Goal: Task Accomplishment & Management: Manage account settings

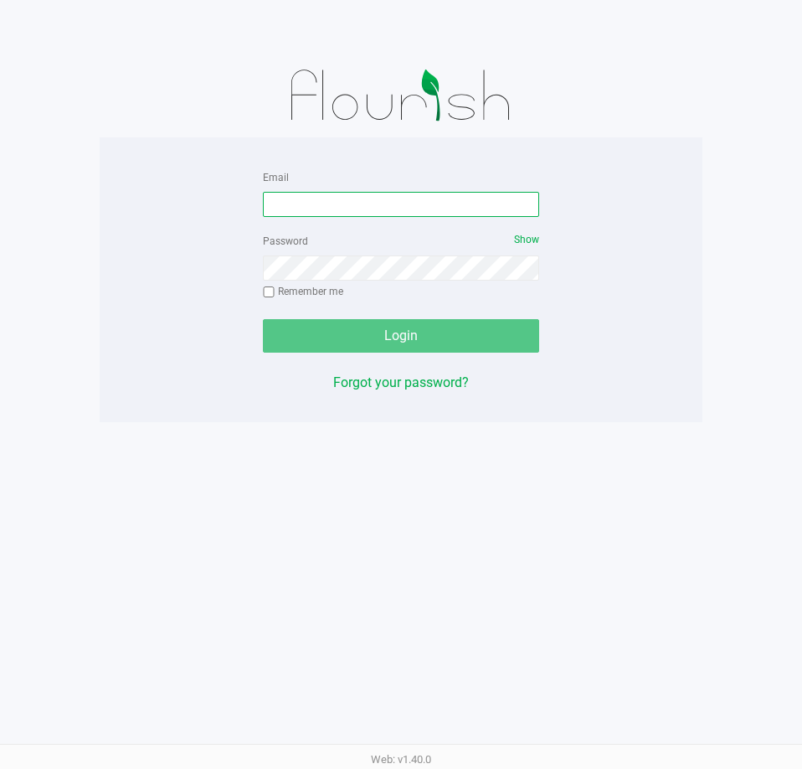
click at [308, 208] on input "Email" at bounding box center [401, 204] width 276 height 25
type input "aboscaino@Liveparallel.com"
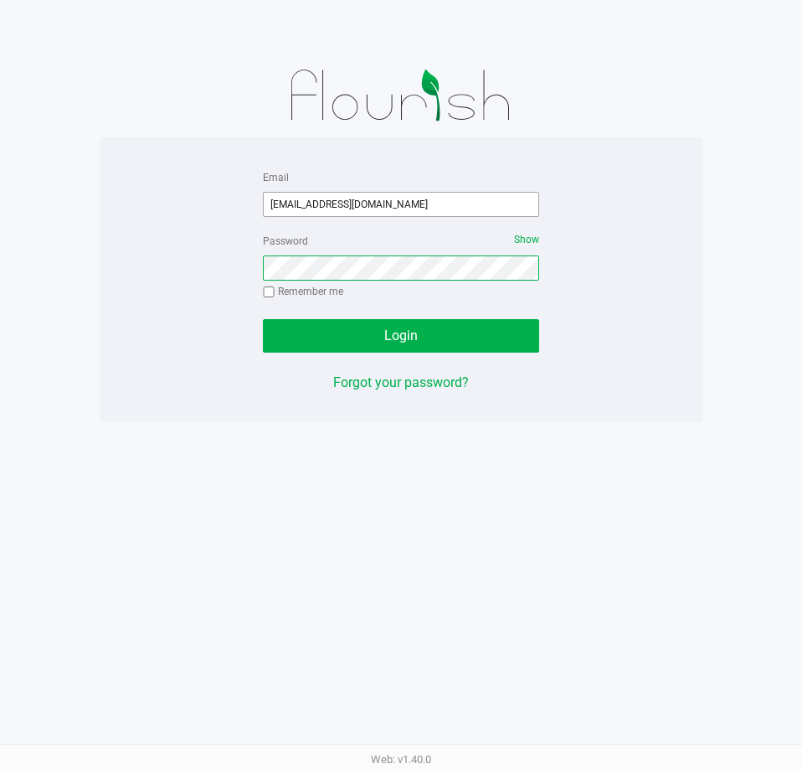
click at [263, 319] on button "Login" at bounding box center [401, 335] width 276 height 33
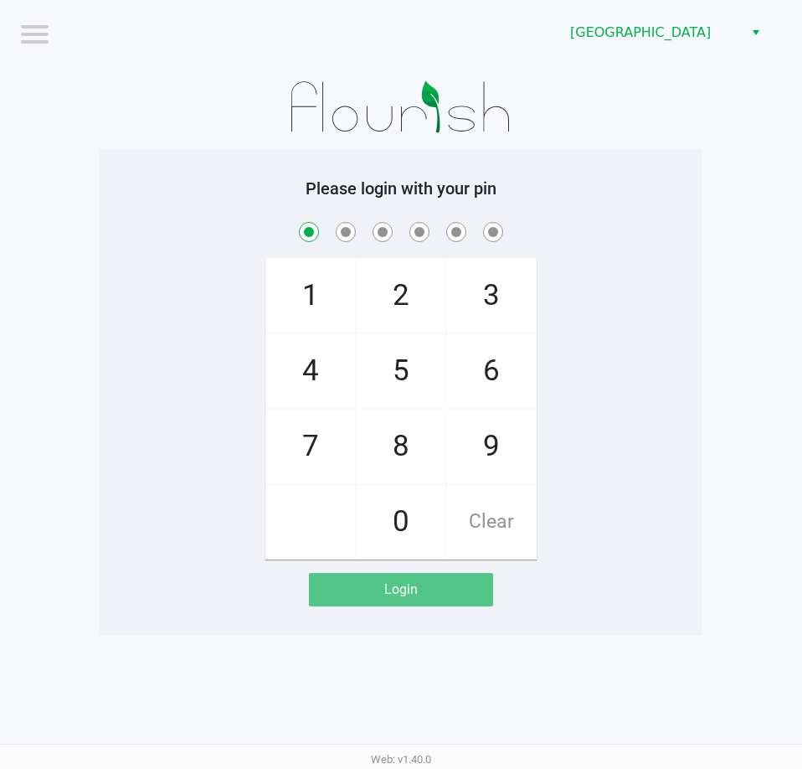
checkbox input "true"
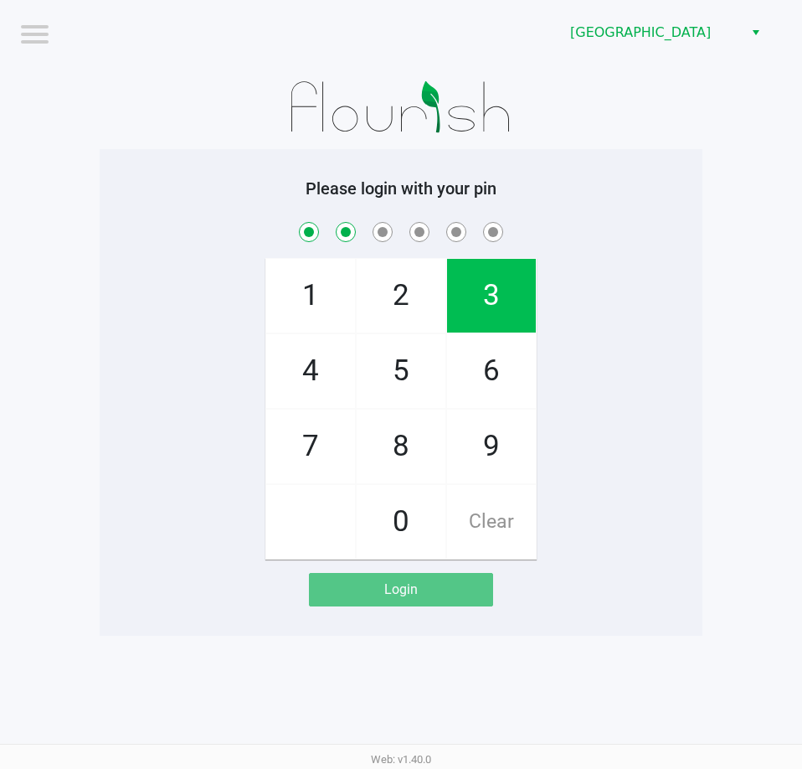
checkbox input "true"
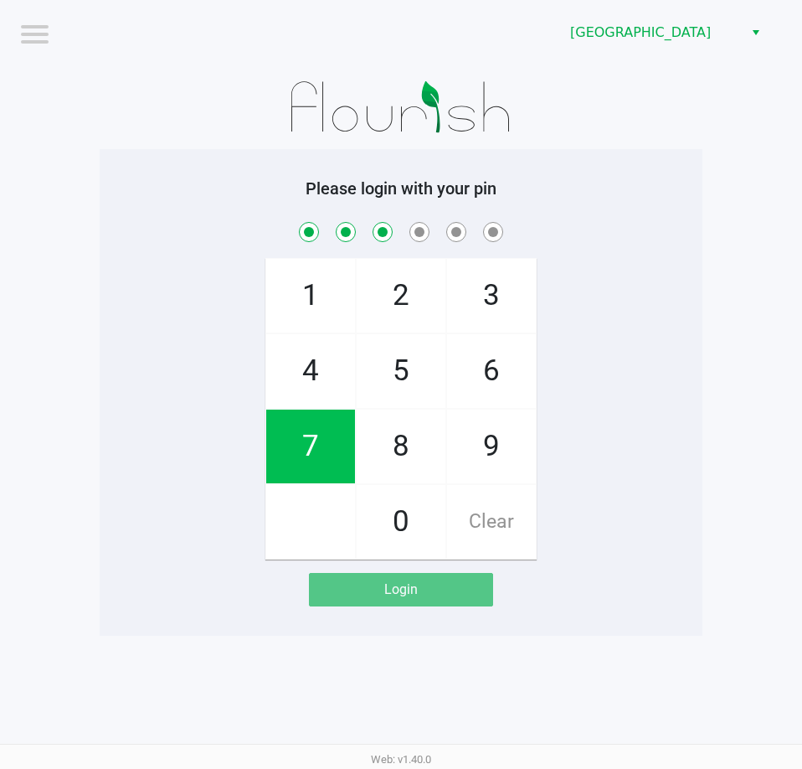
checkbox input "true"
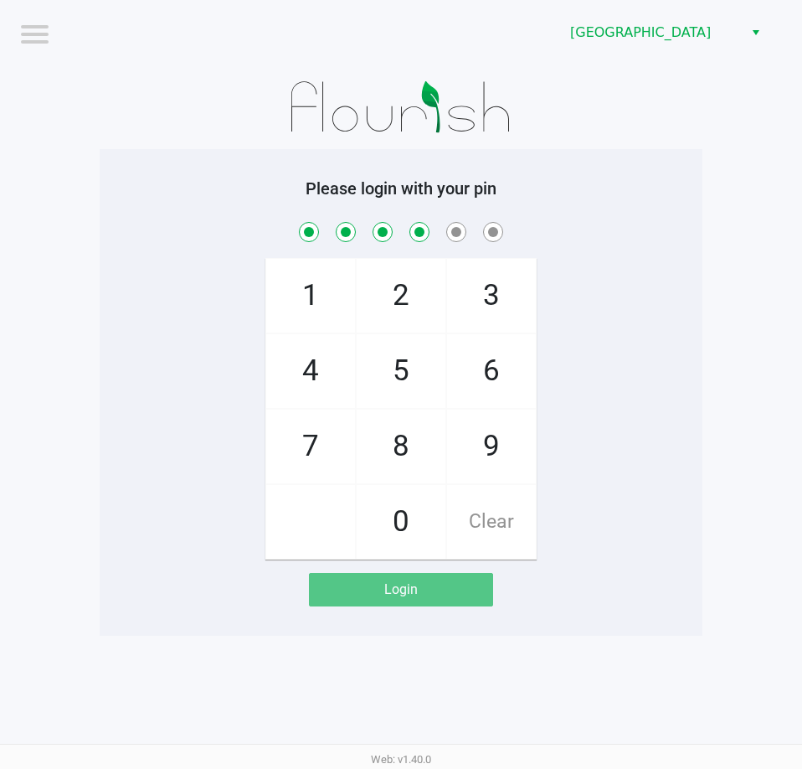
checkbox input "true"
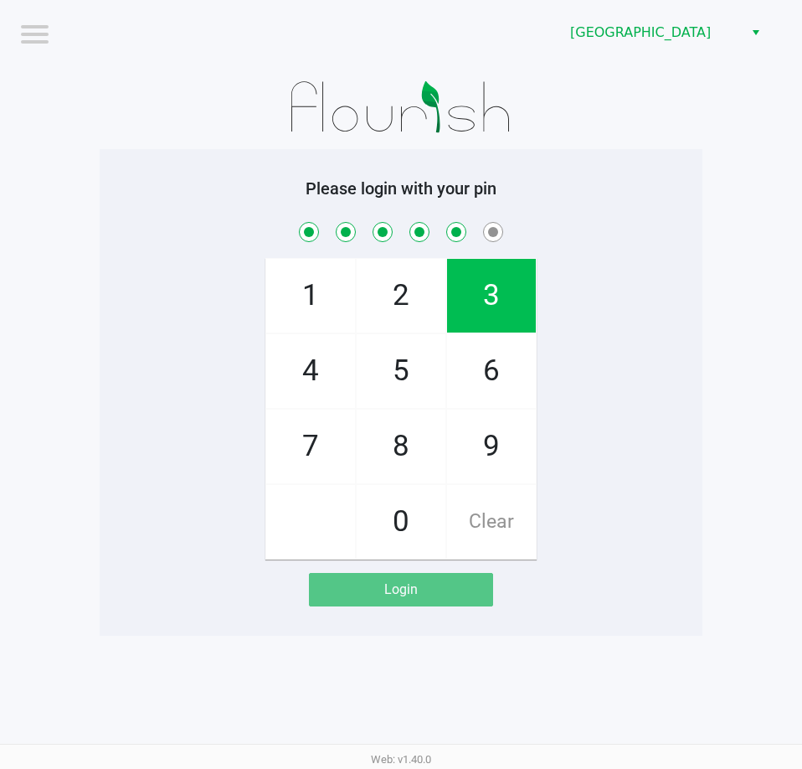
checkbox input "true"
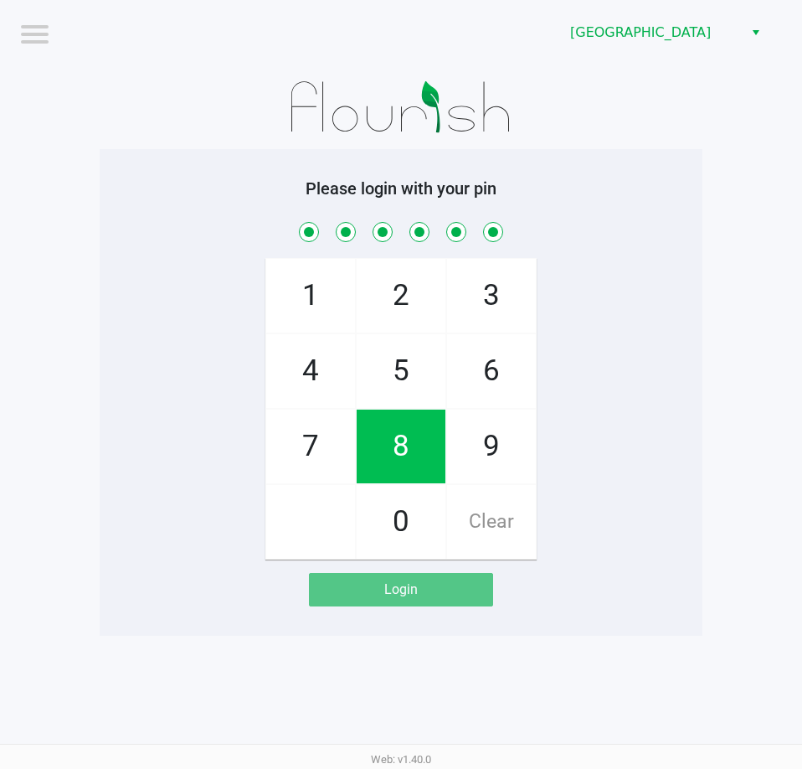
checkbox input "true"
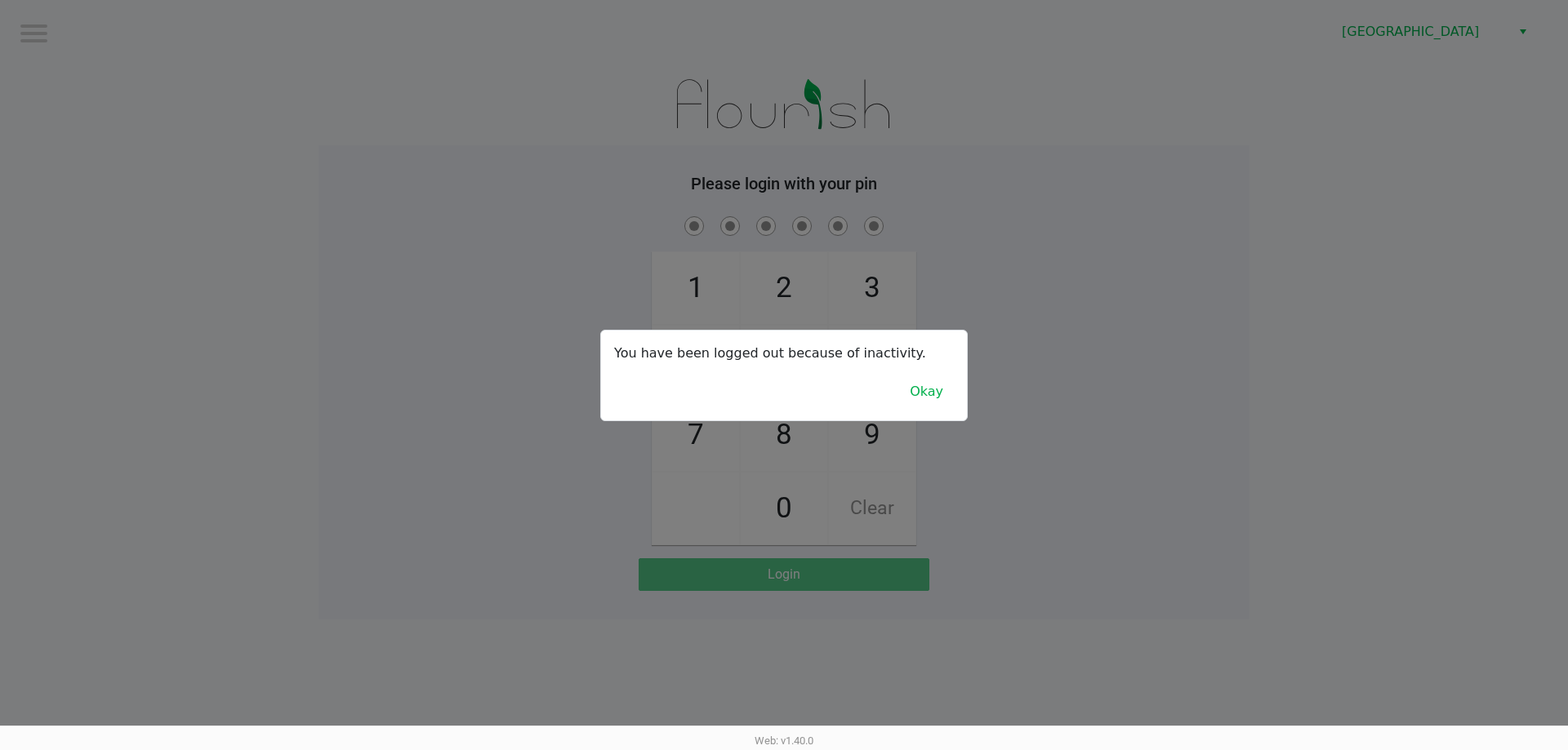
click at [143, 192] on div at bounding box center [784, 375] width 1568 height 750
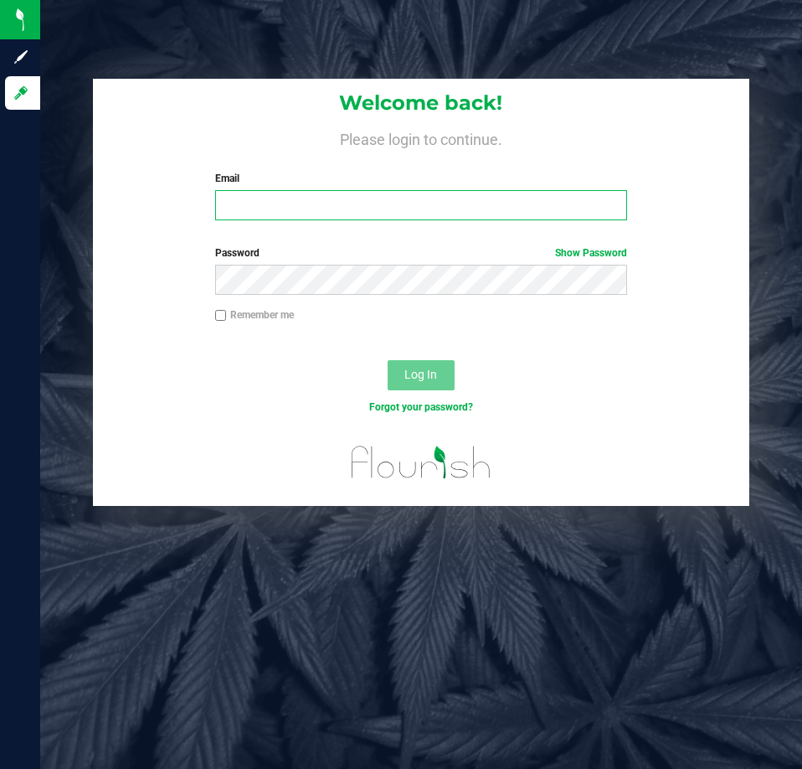
click at [421, 203] on input "Email" at bounding box center [421, 205] width 412 height 30
type input "aboscaino@Liveparallel.com"
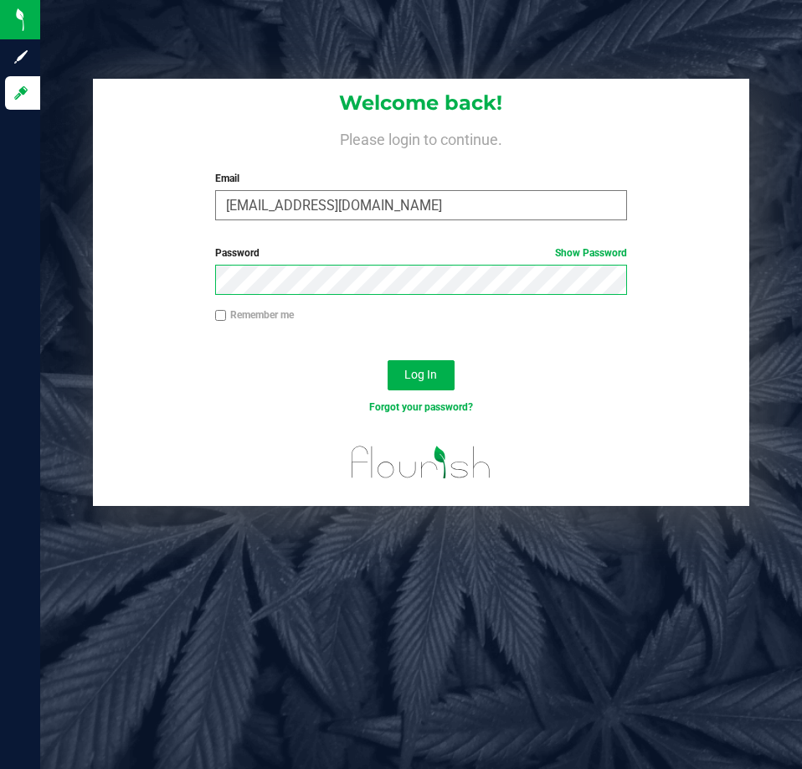
click at [388, 360] on button "Log In" at bounding box center [421, 375] width 67 height 30
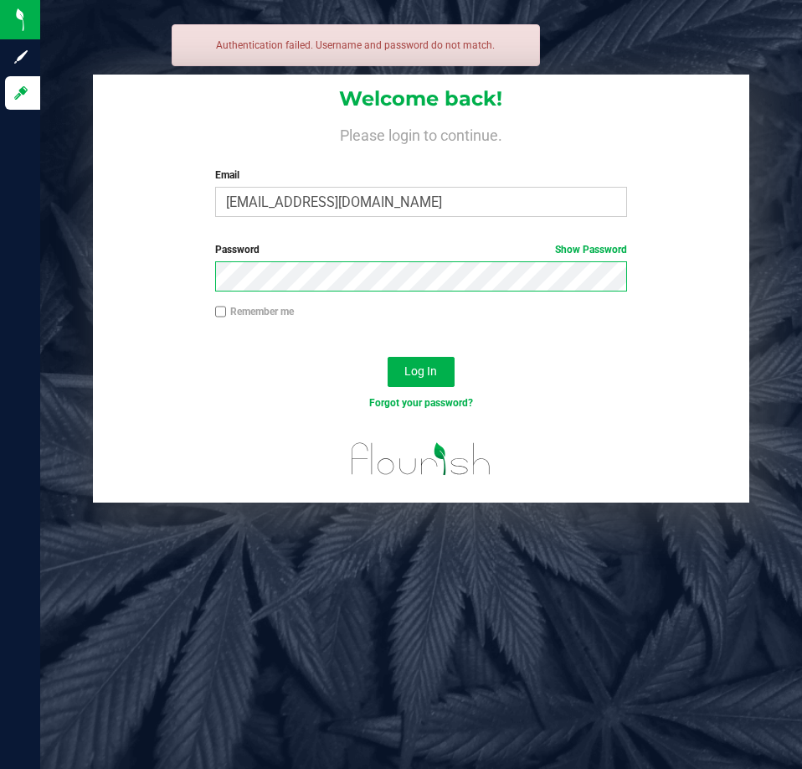
click at [388, 357] on button "Log In" at bounding box center [421, 372] width 67 height 30
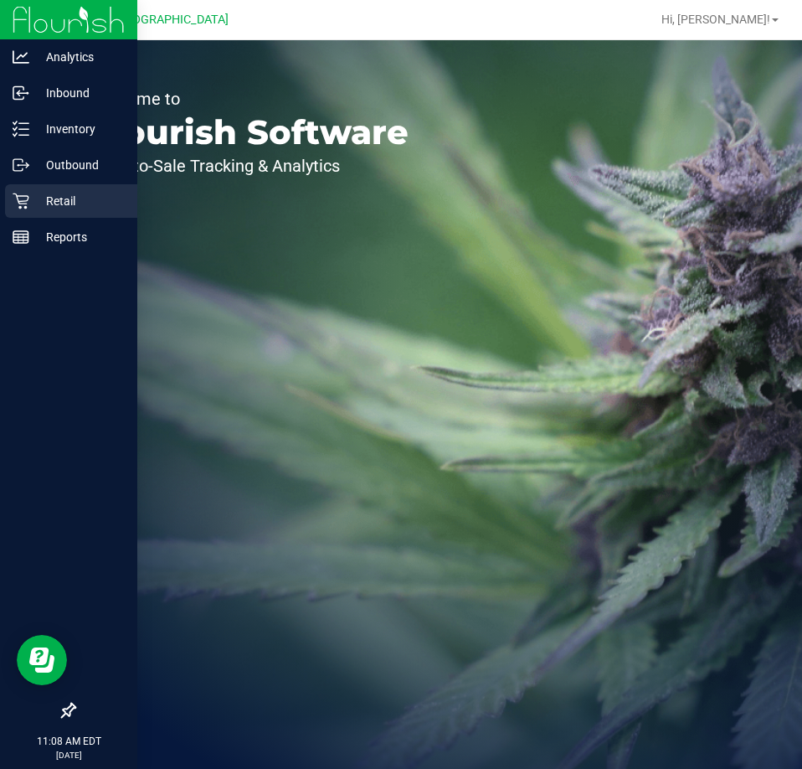
click at [62, 198] on p "Retail" at bounding box center [79, 201] width 100 height 20
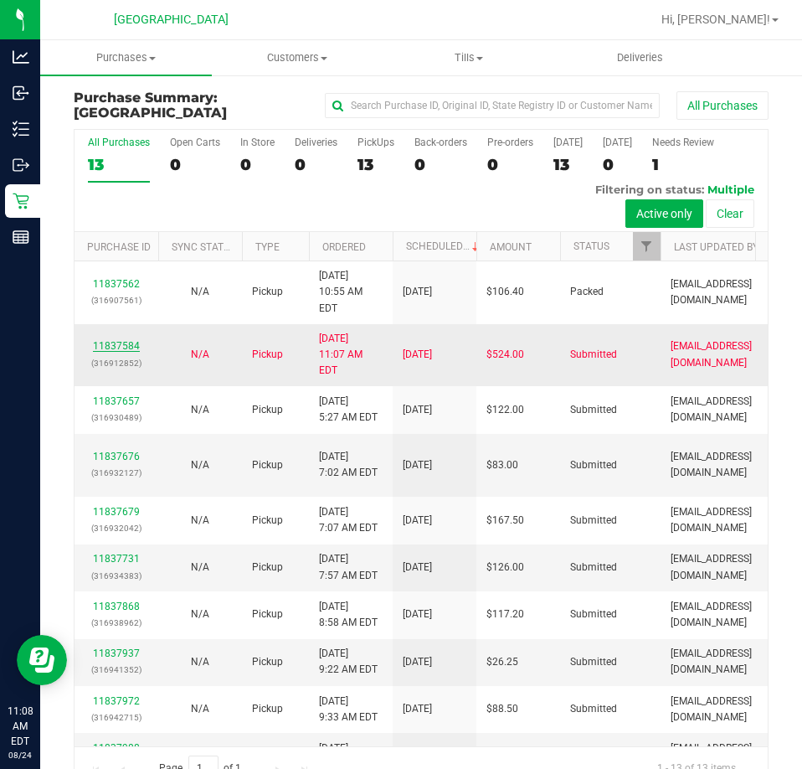
click at [109, 340] on link "11837584" at bounding box center [116, 346] width 47 height 12
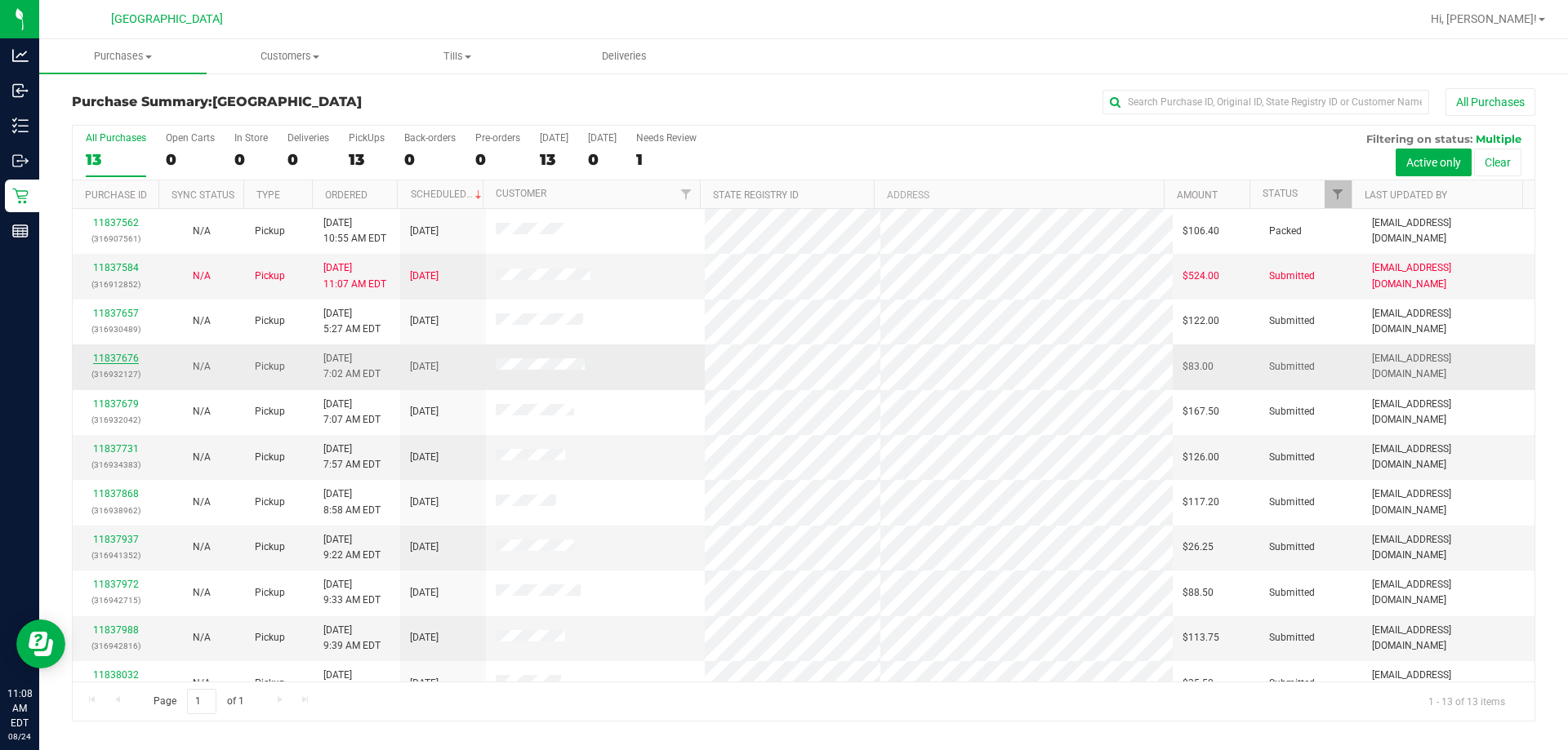
click at [110, 360] on link "11837676" at bounding box center [115, 359] width 46 height 12
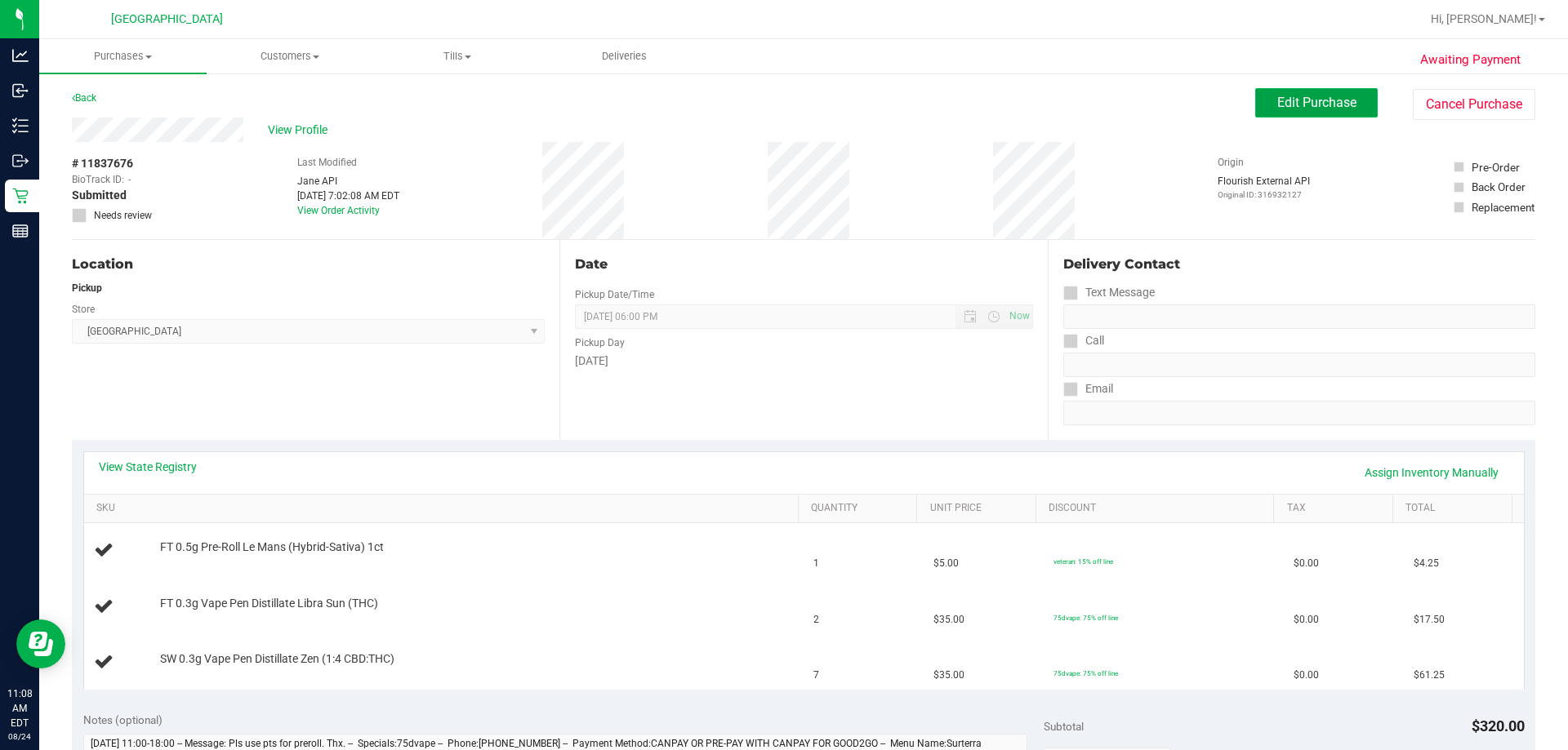
click at [781, 101] on span "Edit Purchase" at bounding box center [1316, 102] width 79 height 16
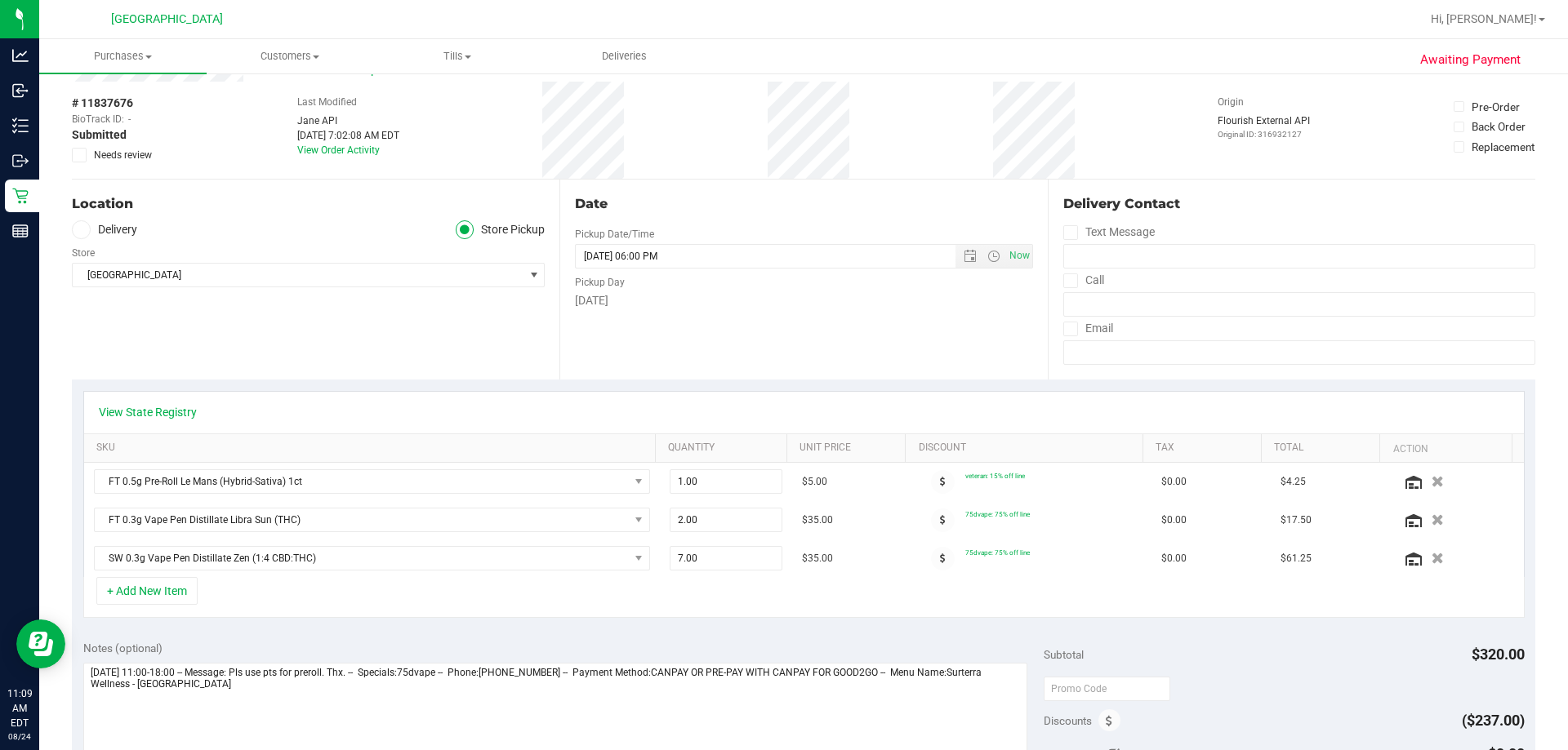
scroll to position [163, 0]
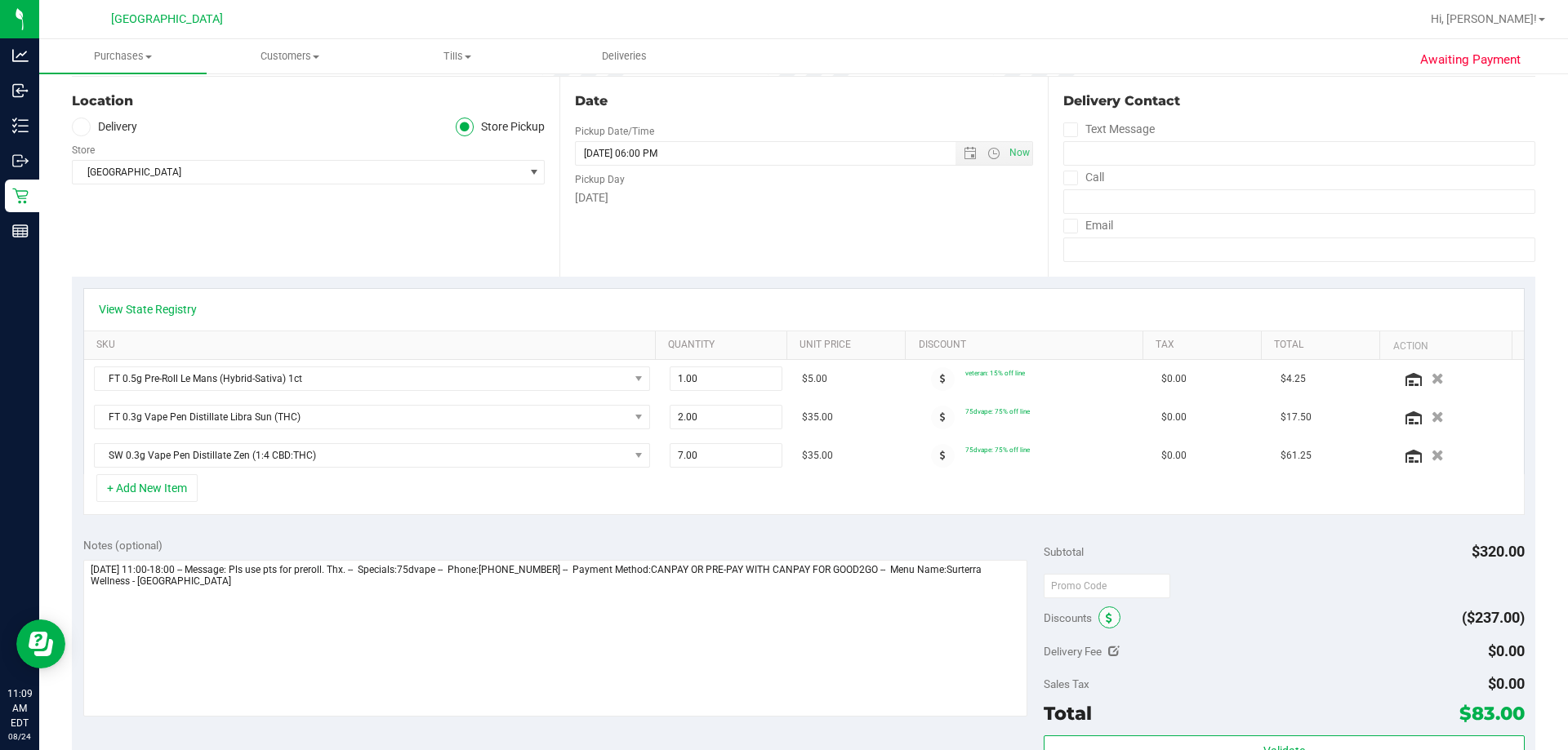
click at [781, 621] on span at bounding box center [1109, 617] width 22 height 22
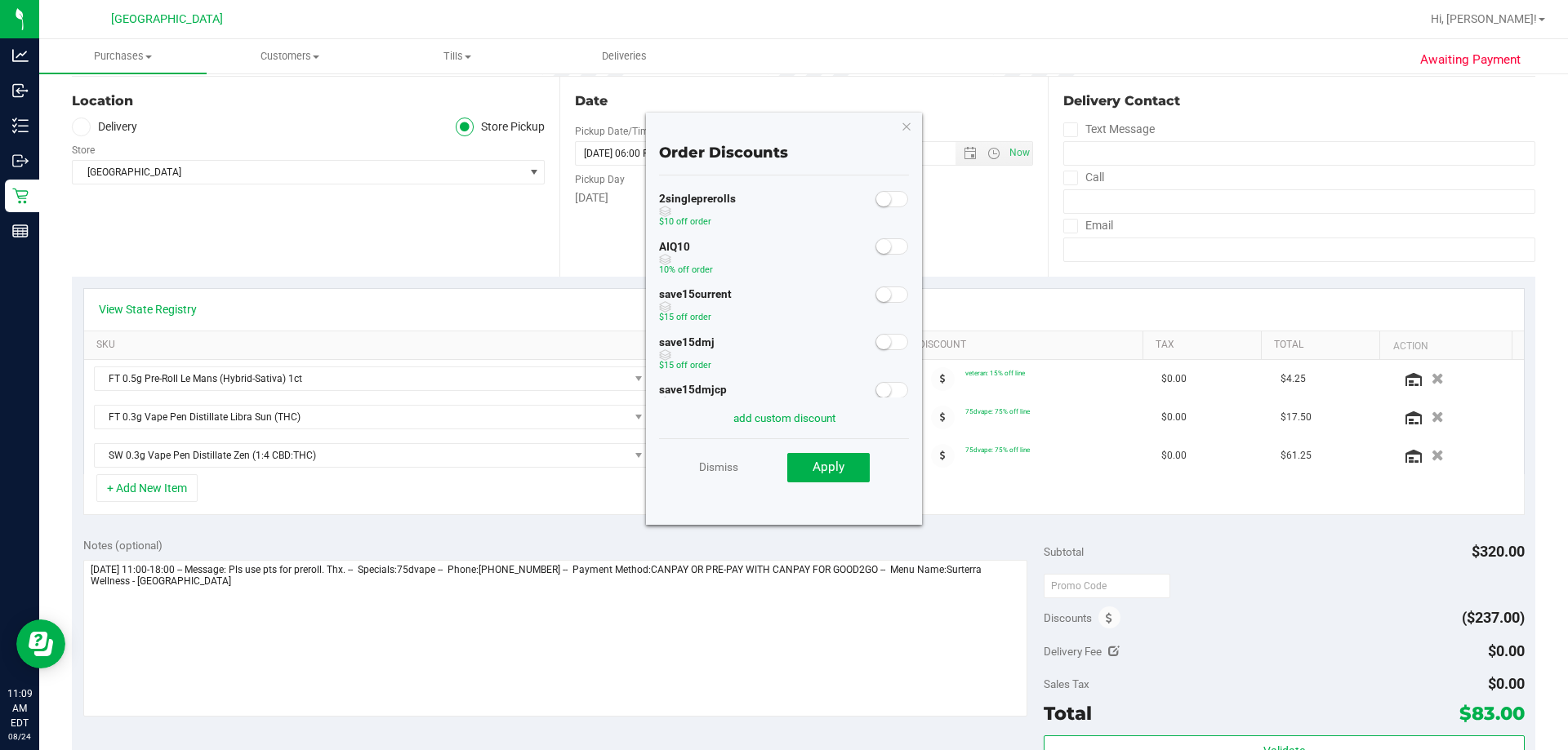
scroll to position [0, 0]
click at [723, 469] on link "Dismiss" at bounding box center [719, 467] width 39 height 29
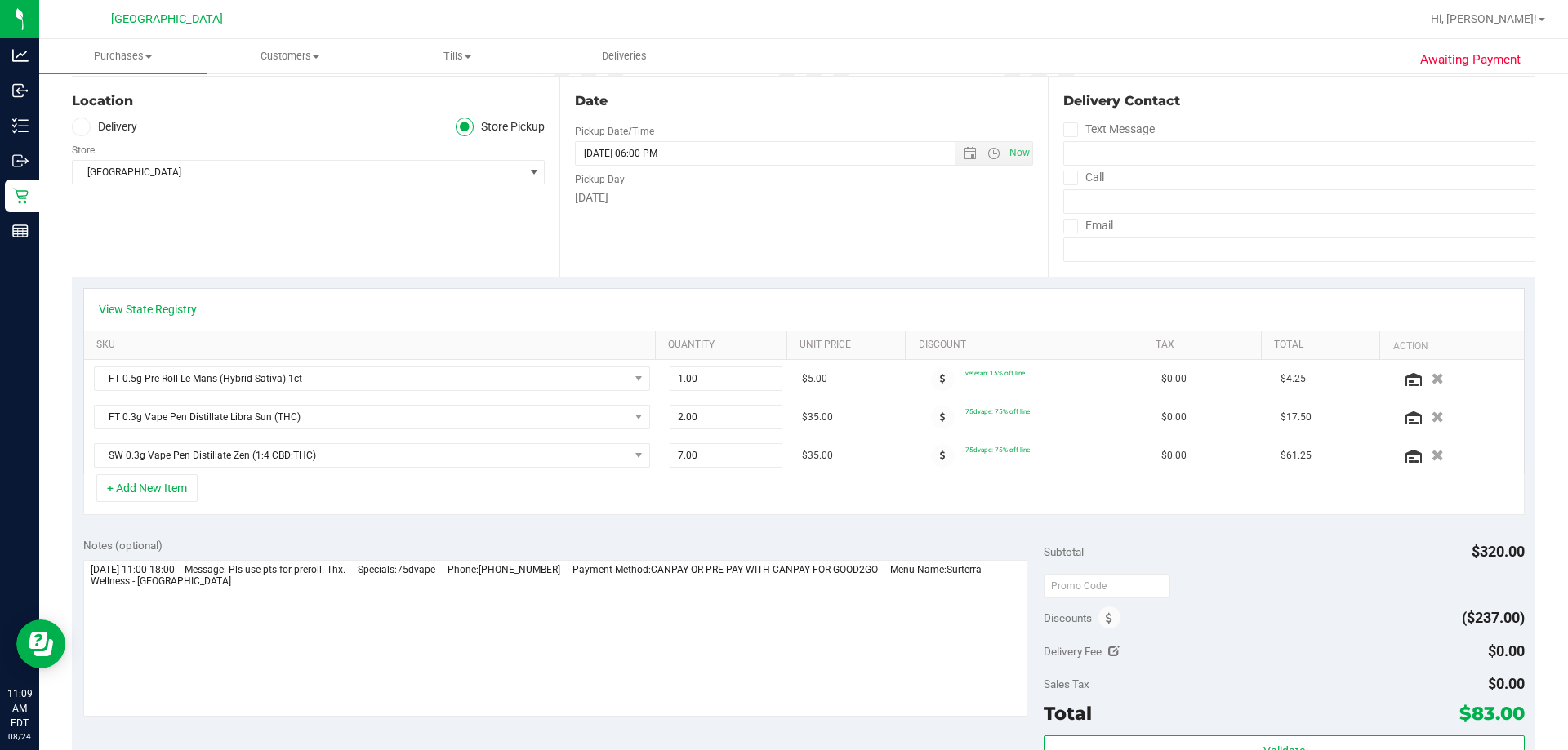
click at [336, 499] on div "+ Add New Item" at bounding box center [804, 494] width 1441 height 41
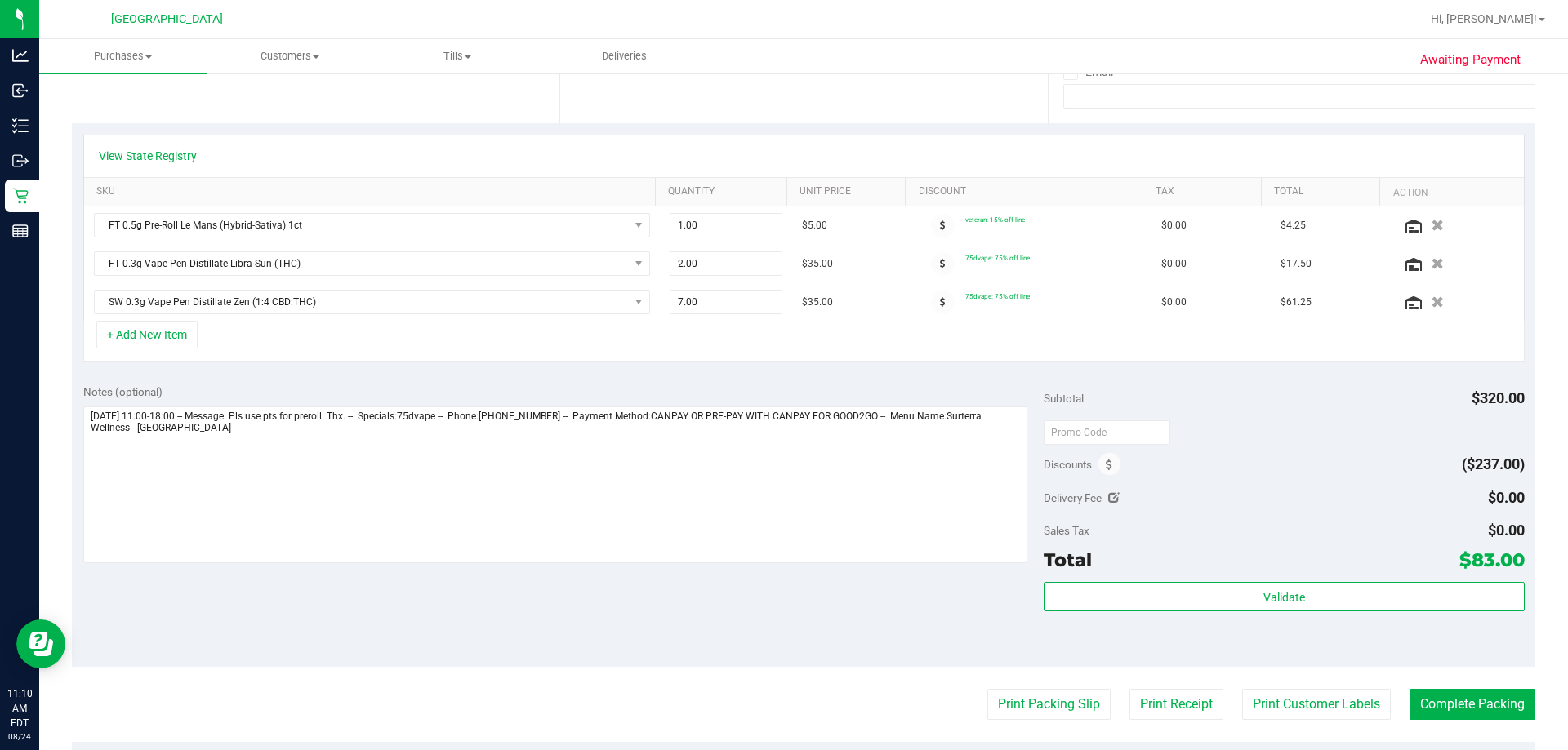
scroll to position [315, 0]
click at [781, 706] on button "Complete Packing" at bounding box center [1471, 706] width 126 height 31
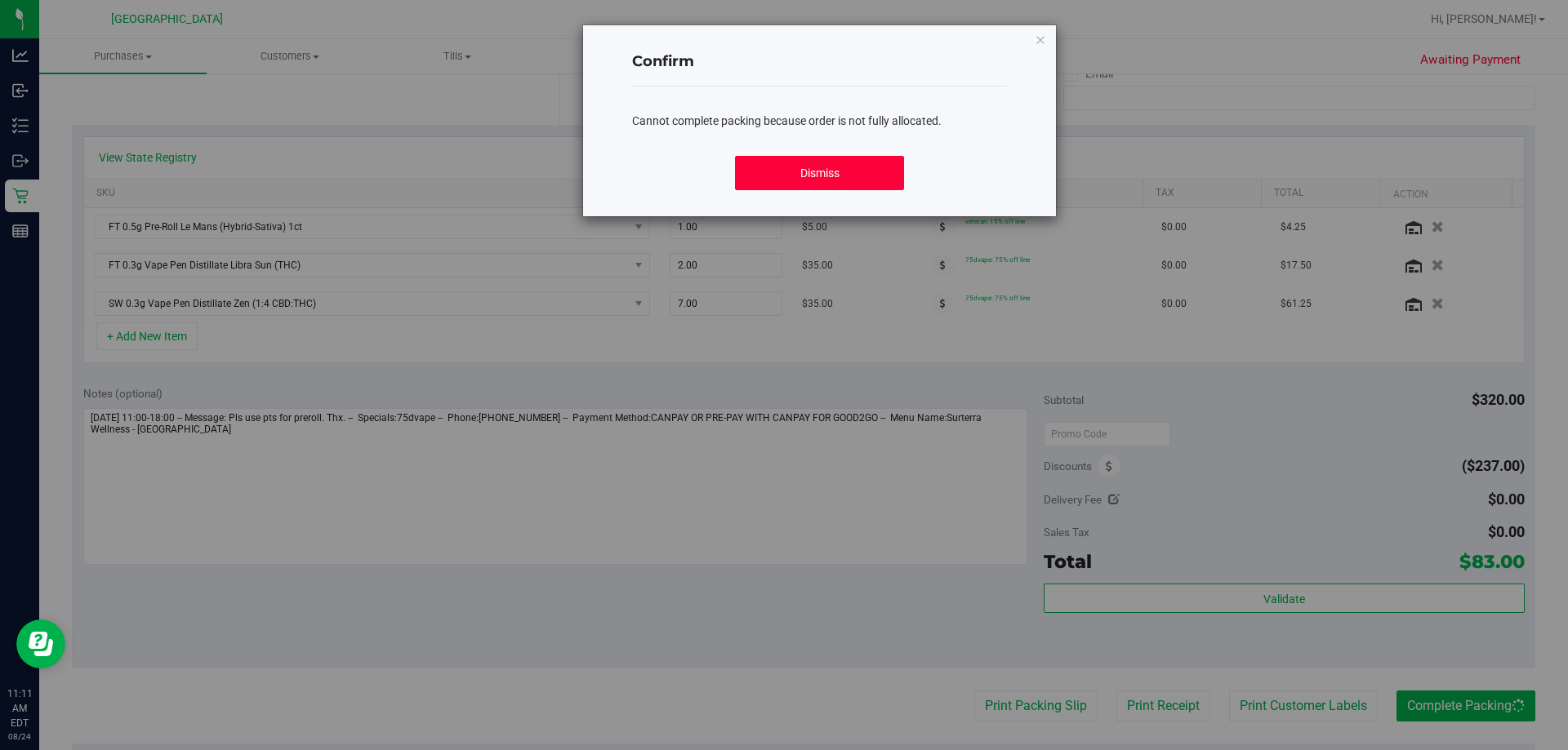
click at [775, 163] on button "Dismiss" at bounding box center [819, 173] width 168 height 34
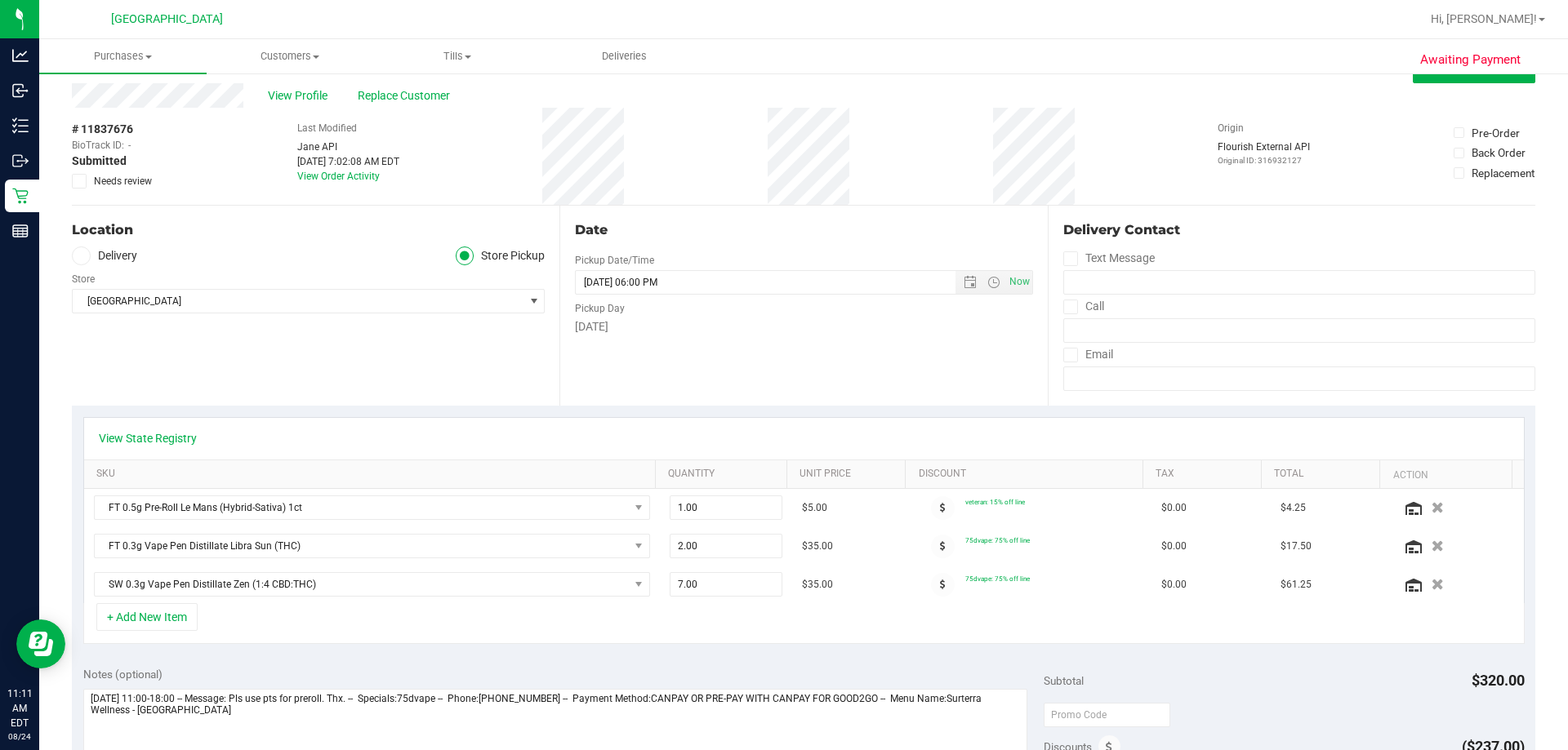
scroll to position [0, 0]
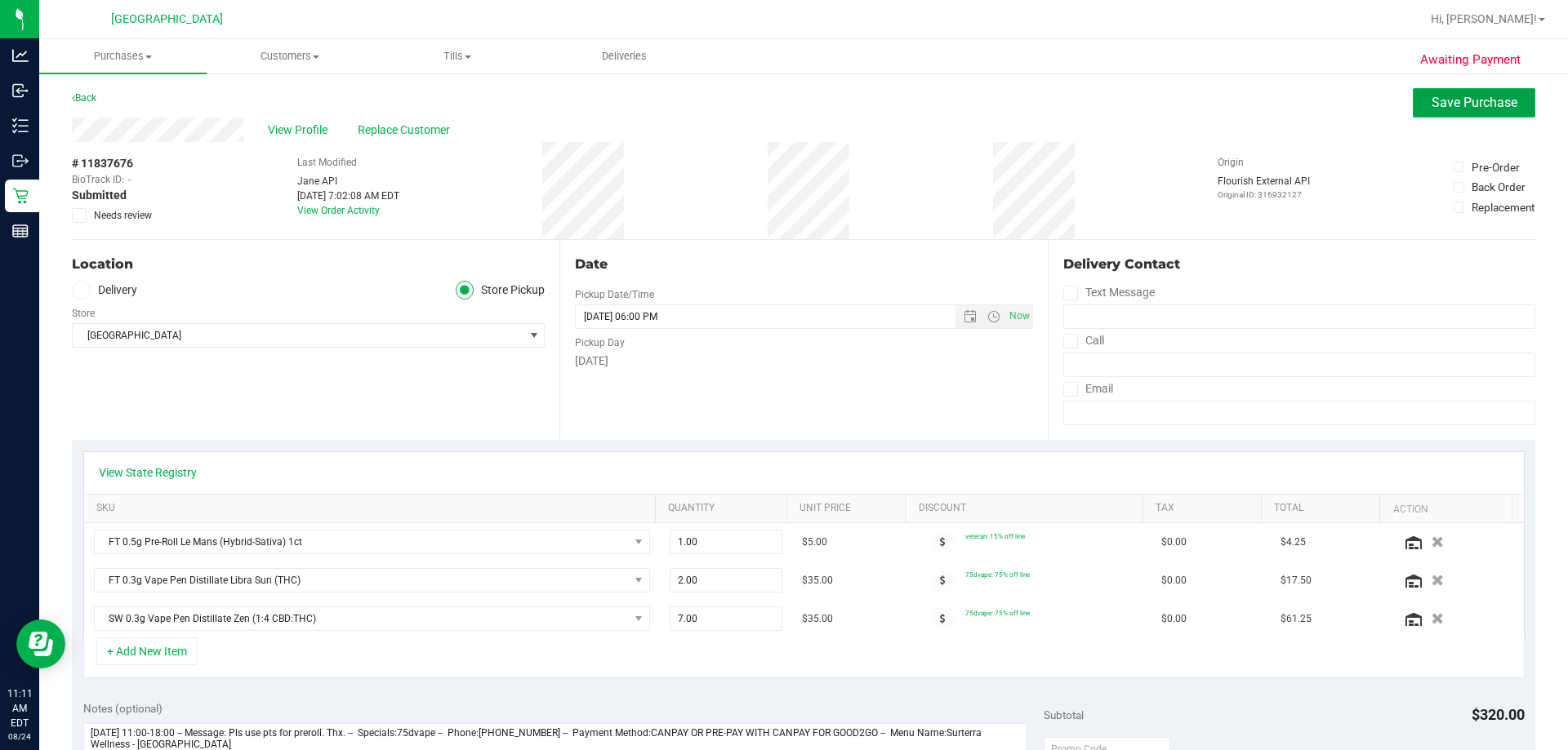
click at [781, 94] on button "Save Purchase" at bounding box center [1474, 102] width 123 height 29
